Goal: Task Accomplishment & Management: Use online tool/utility

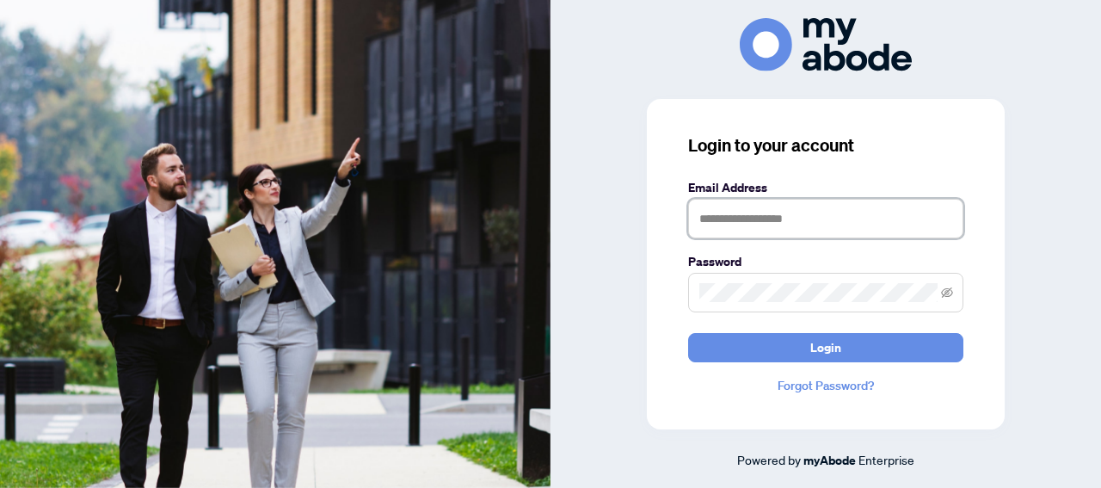
click at [731, 218] on input "text" at bounding box center [825, 219] width 275 height 40
click at [781, 219] on input "text" at bounding box center [825, 219] width 275 height 40
type input "**********"
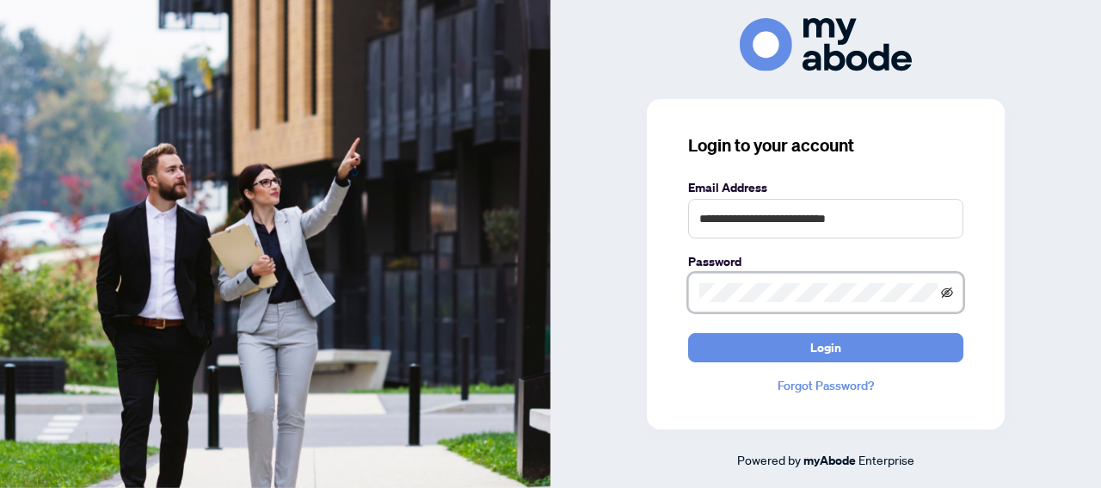
click at [945, 289] on icon "eye-invisible" at bounding box center [947, 291] width 12 height 10
click at [688, 333] on button "Login" at bounding box center [825, 347] width 275 height 29
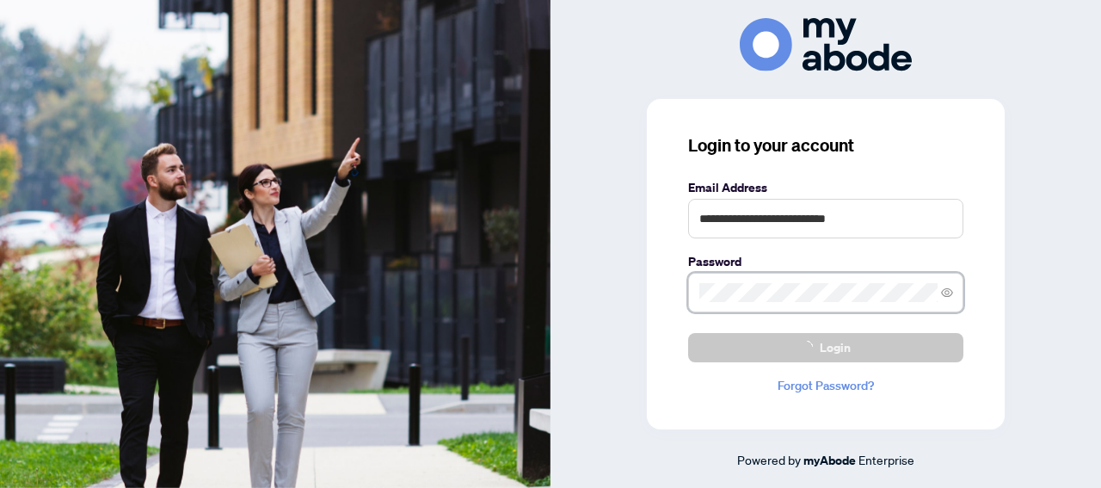
click at [688, 333] on button "Login" at bounding box center [825, 347] width 275 height 29
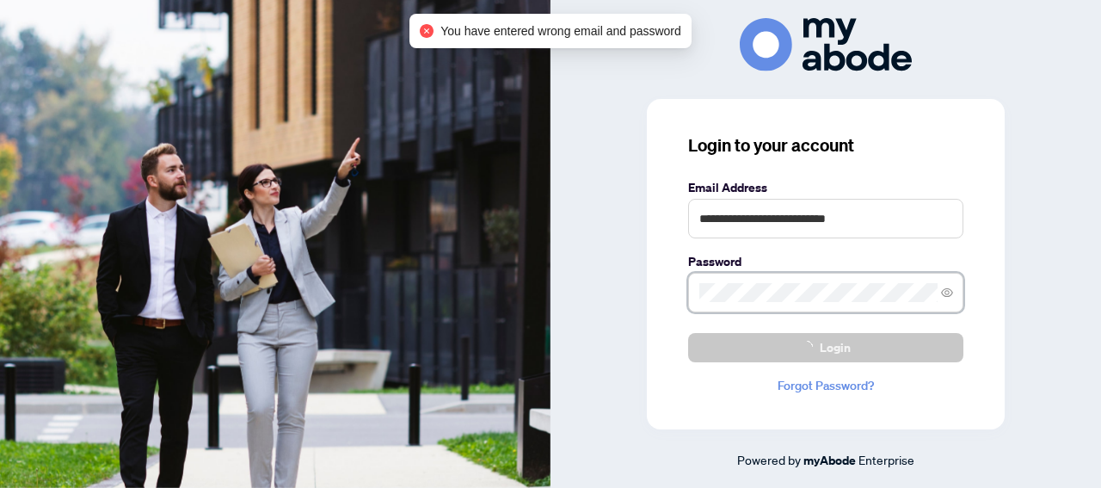
click at [688, 333] on button "Login" at bounding box center [825, 347] width 275 height 29
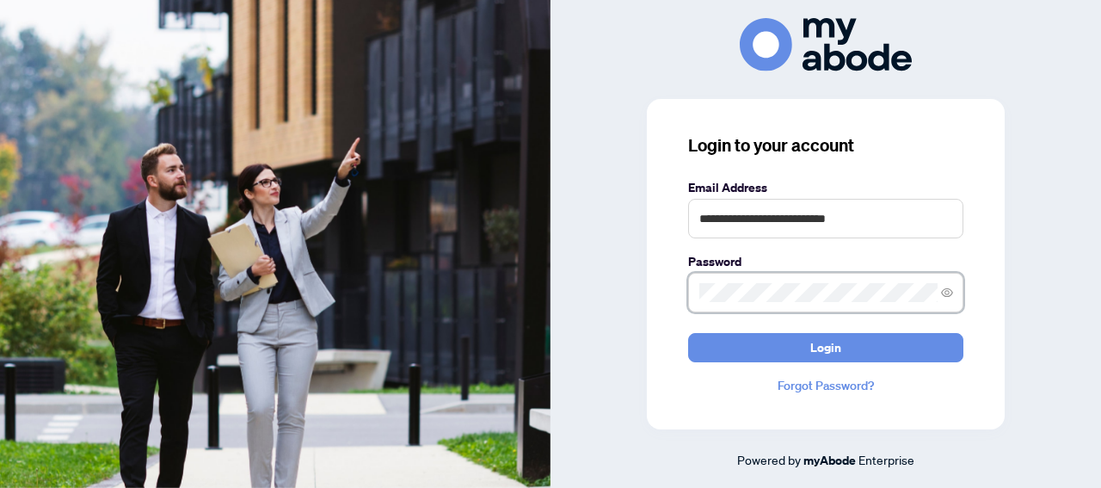
click at [688, 333] on button "Login" at bounding box center [825, 347] width 275 height 29
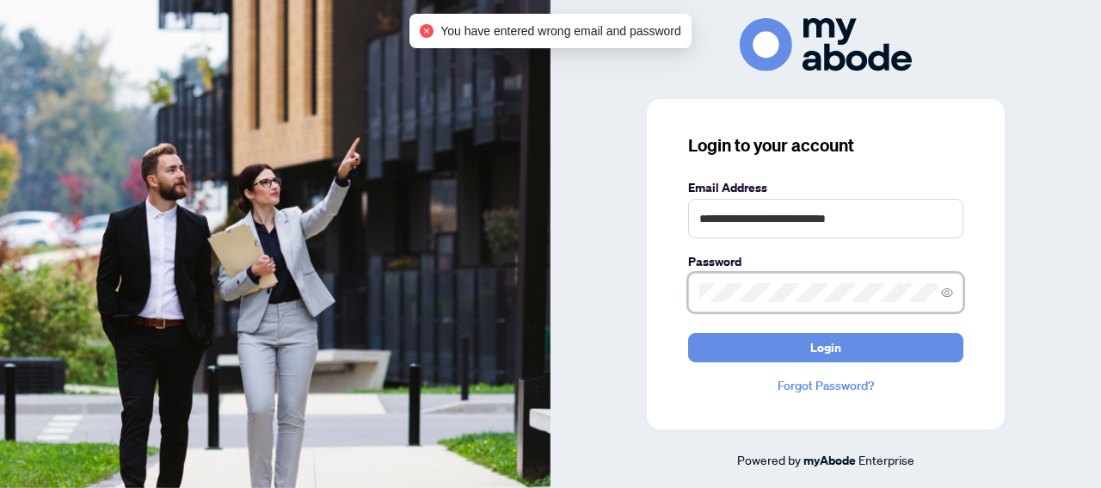
click at [688, 333] on button "Login" at bounding box center [825, 347] width 275 height 29
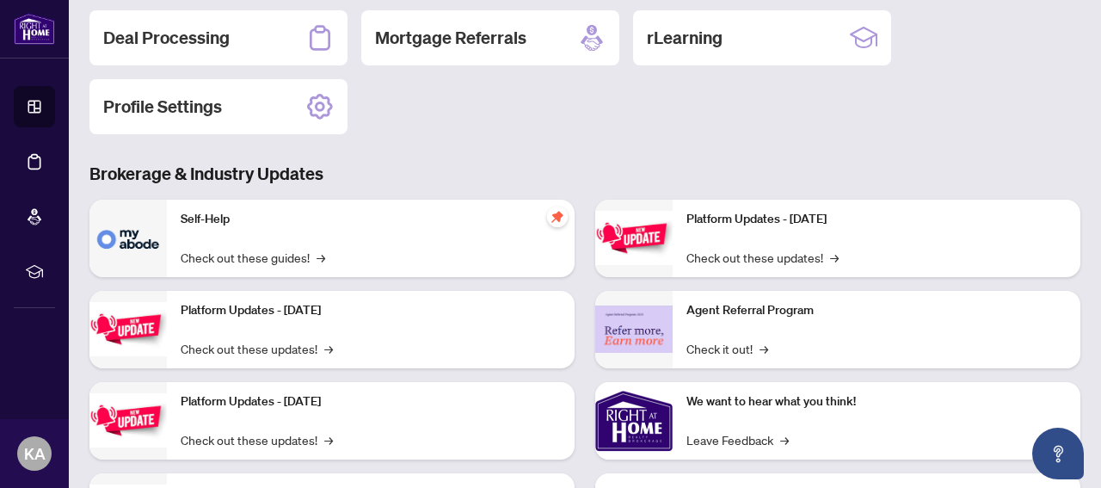
scroll to position [289, 0]
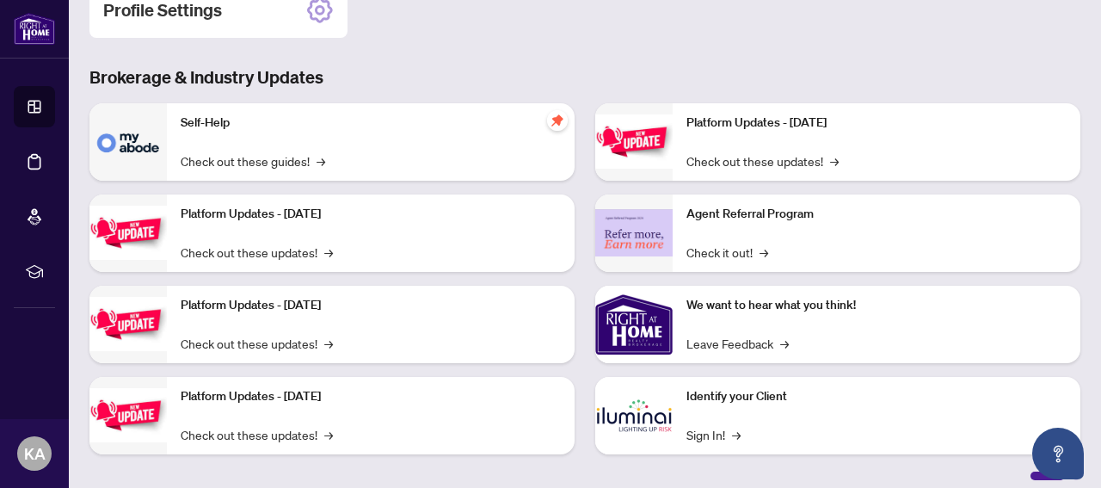
click at [211, 125] on p "Self-Help" at bounding box center [371, 123] width 380 height 19
click at [210, 164] on link "Check out these guides! →" at bounding box center [253, 160] width 145 height 19
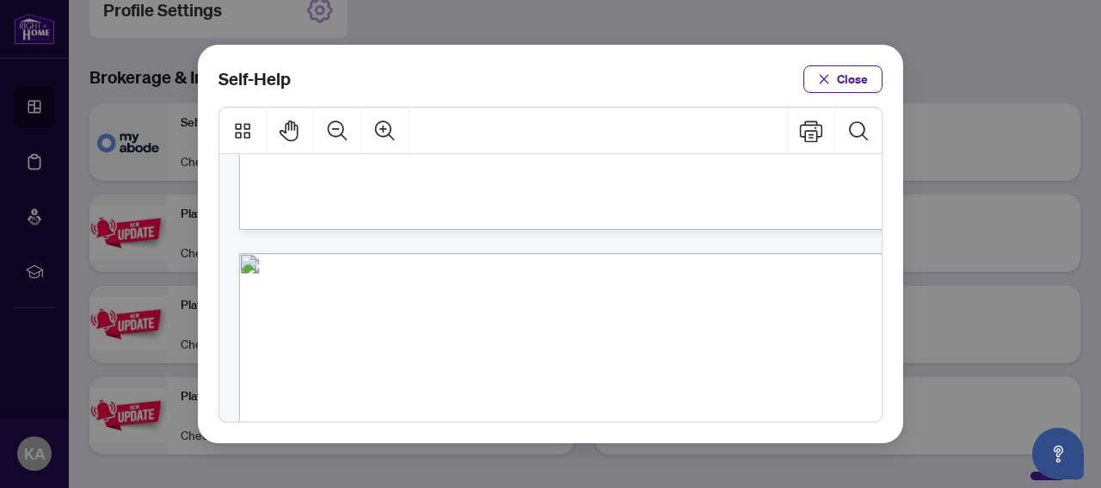
scroll to position [881, 0]
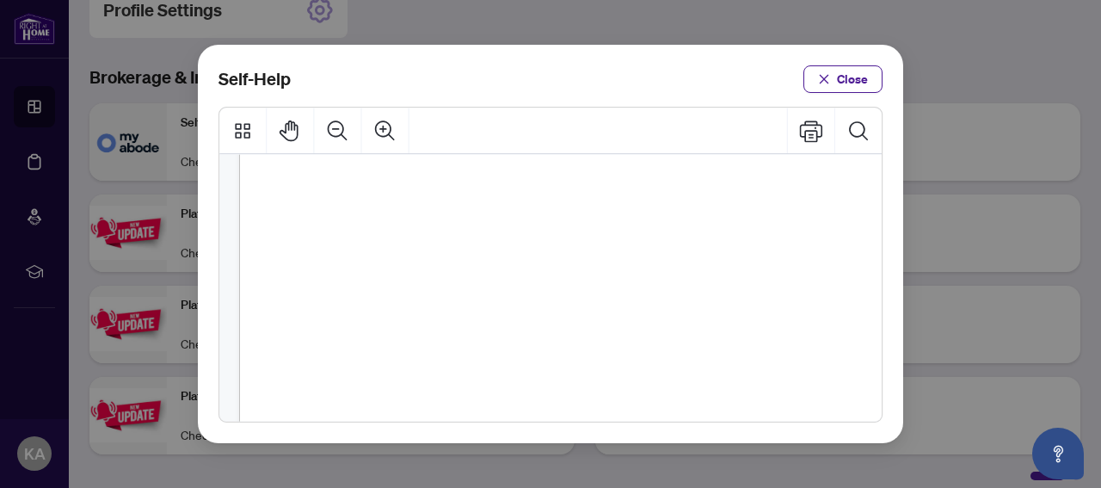
click at [828, 78] on icon "close" at bounding box center [824, 78] width 9 height 9
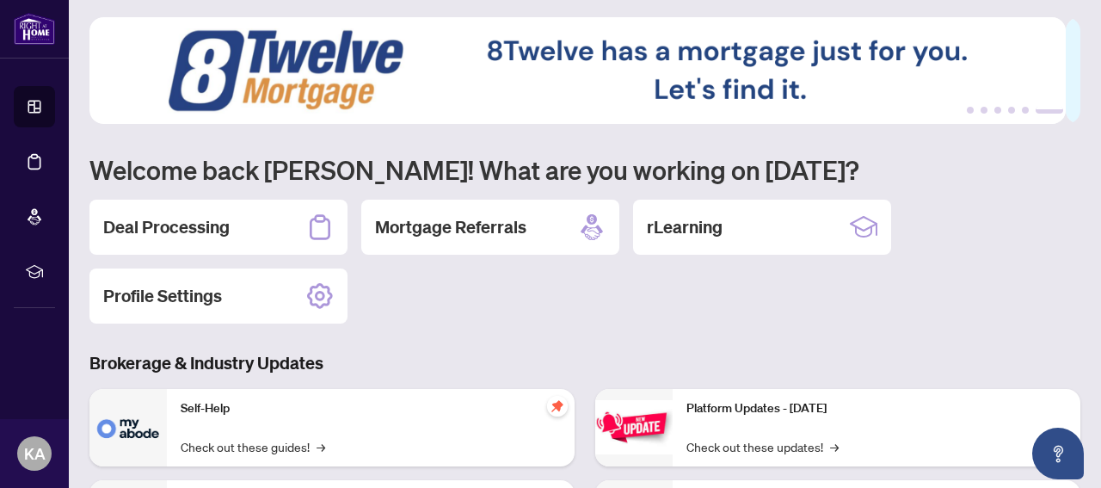
scroll to position [0, 0]
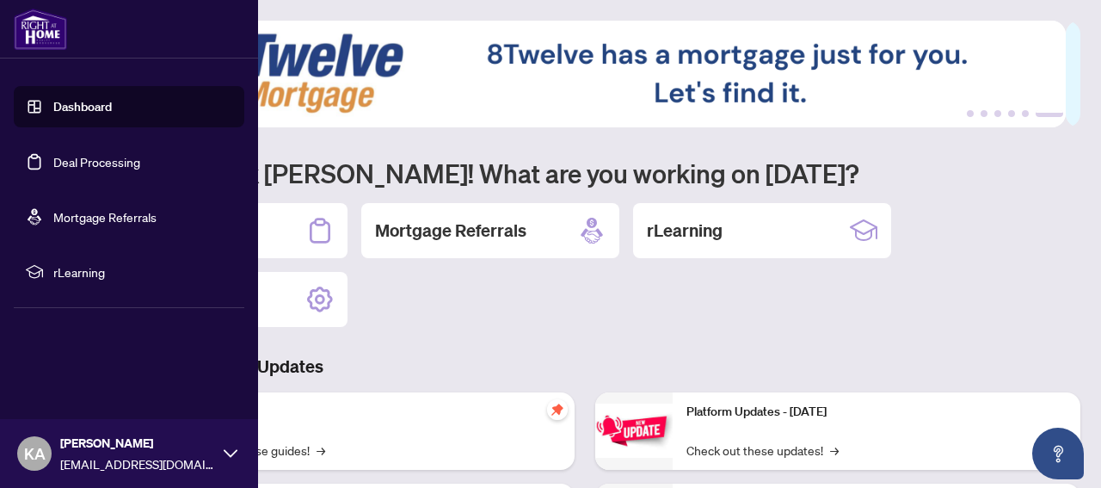
click at [79, 108] on link "Dashboard" at bounding box center [82, 106] width 58 height 15
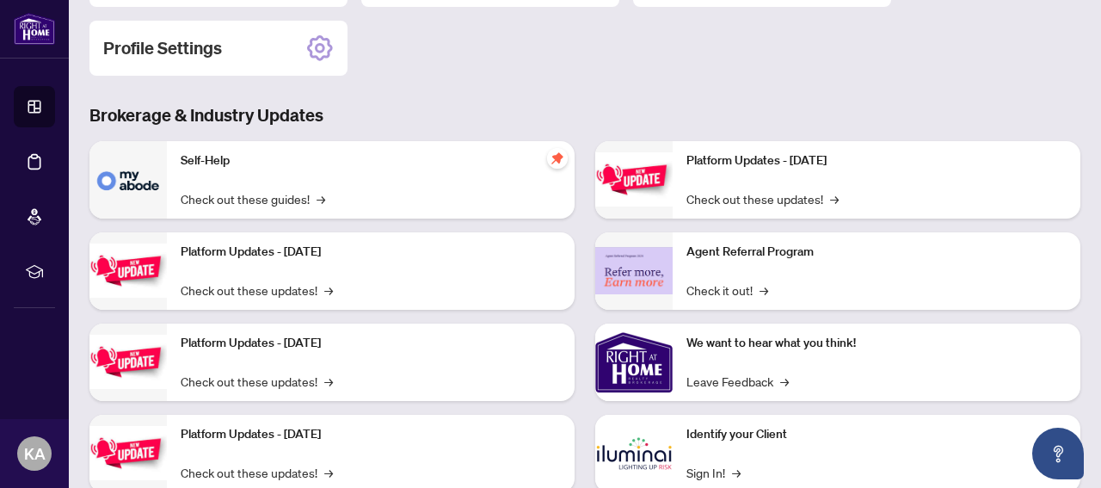
scroll to position [203, 0]
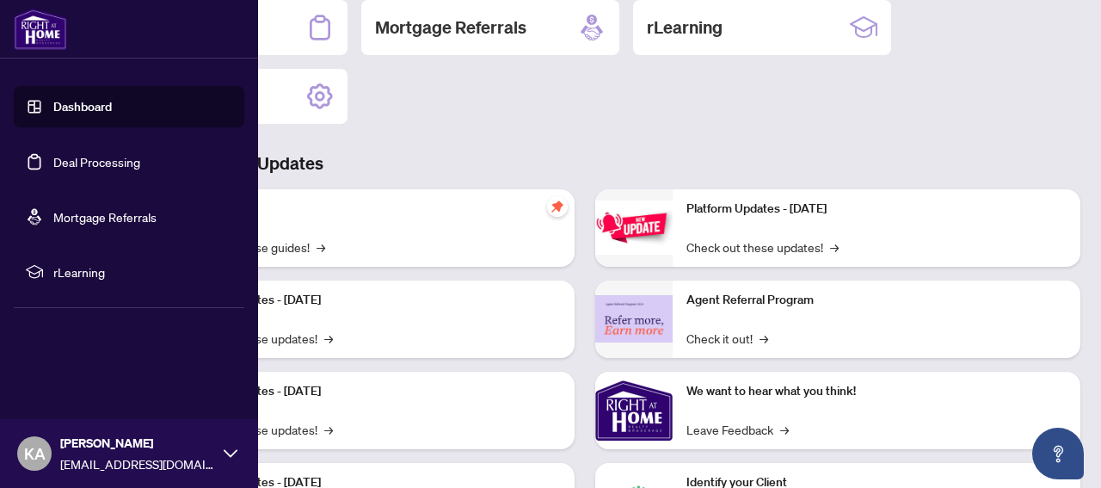
click at [59, 271] on span "rLearning" at bounding box center [142, 271] width 179 height 19
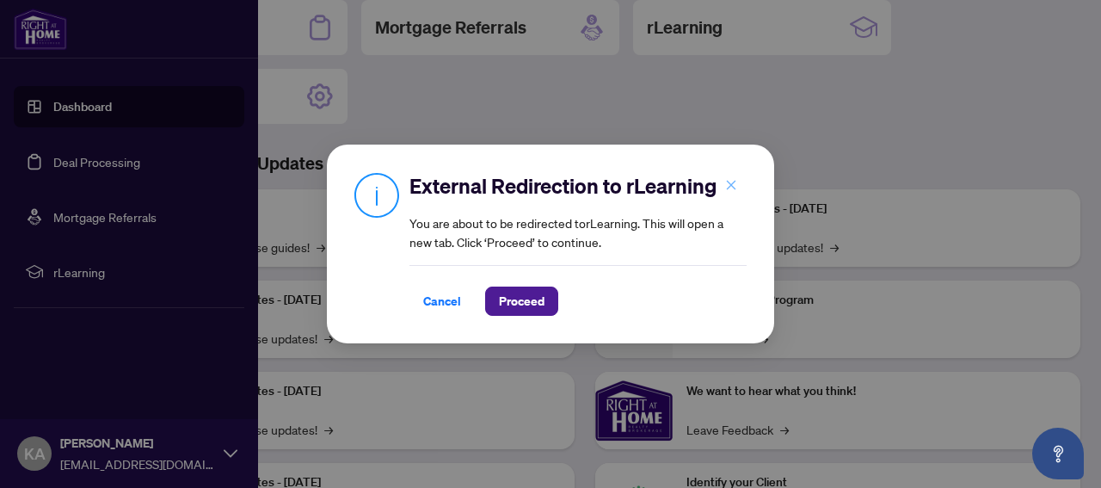
click at [727, 183] on icon "close" at bounding box center [731, 185] width 12 height 12
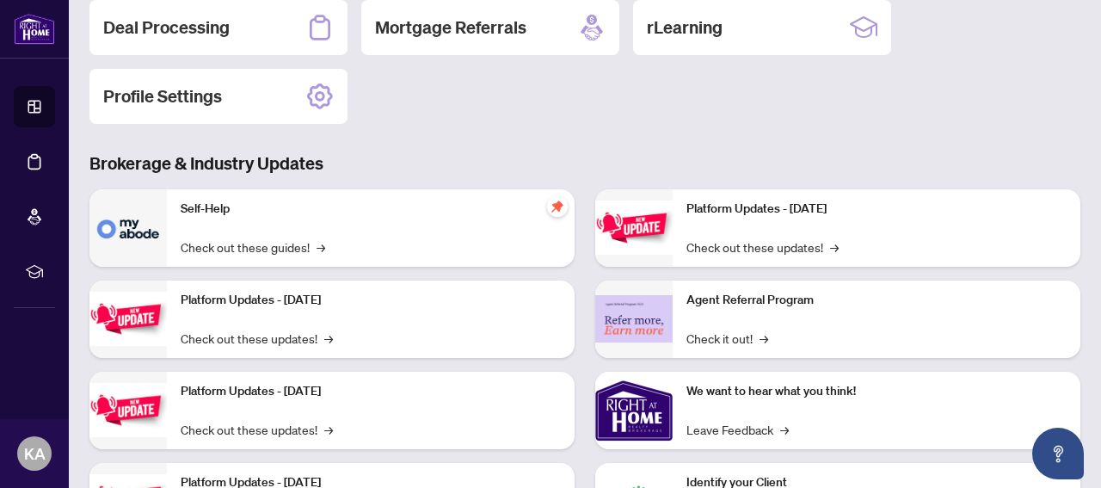
scroll to position [0, 0]
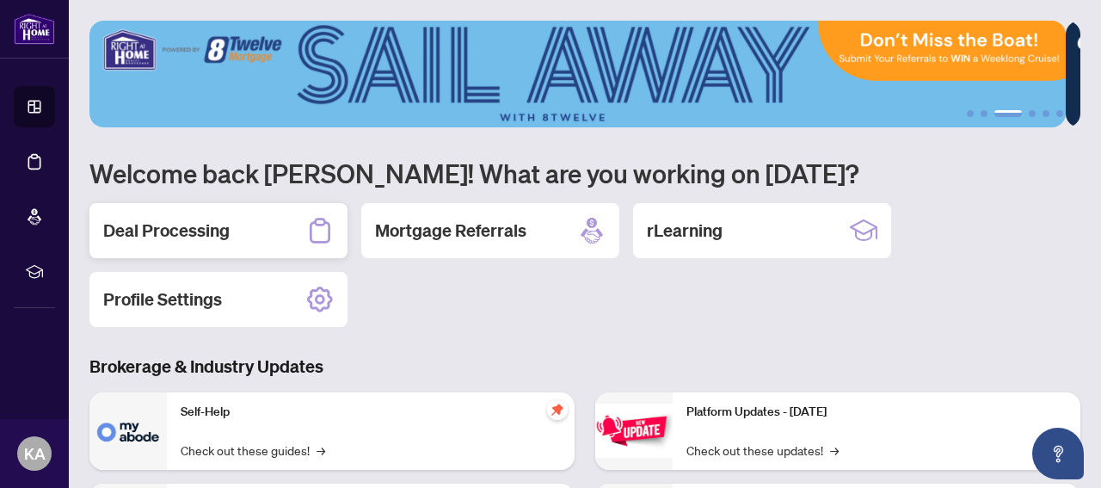
click at [138, 247] on div "Deal Processing" at bounding box center [218, 230] width 258 height 55
